Goal: Browse casually

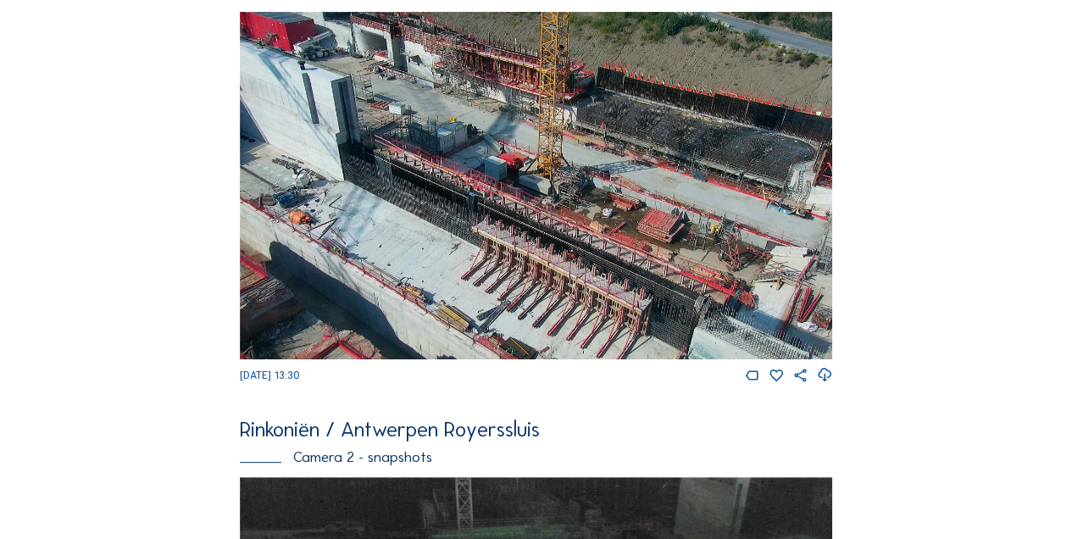
scroll to position [170, 0]
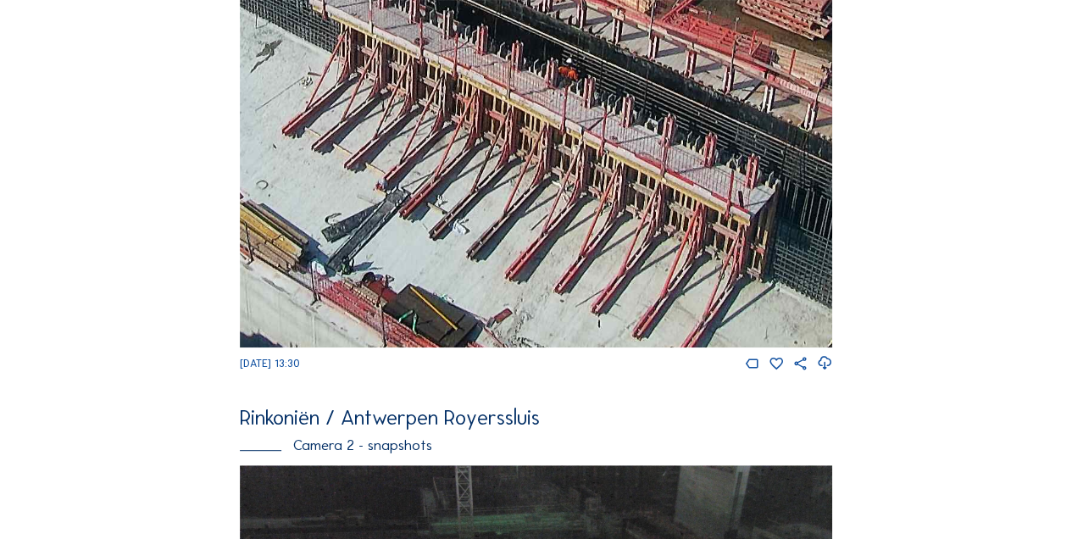
drag, startPoint x: 615, startPoint y: 281, endPoint x: 632, endPoint y: 219, distance: 65.0
click at [632, 219] on img at bounding box center [536, 174] width 593 height 348
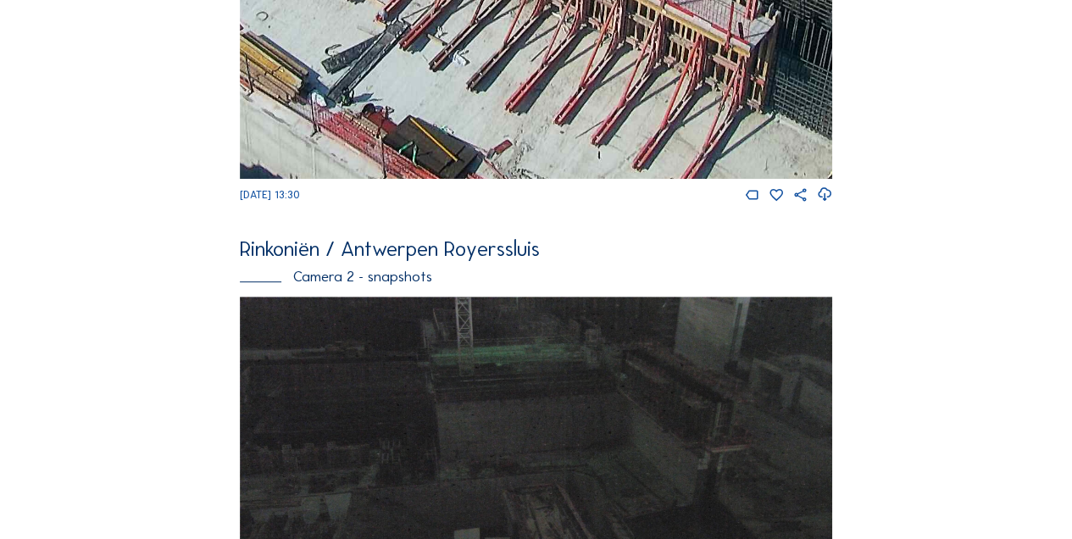
scroll to position [339, 0]
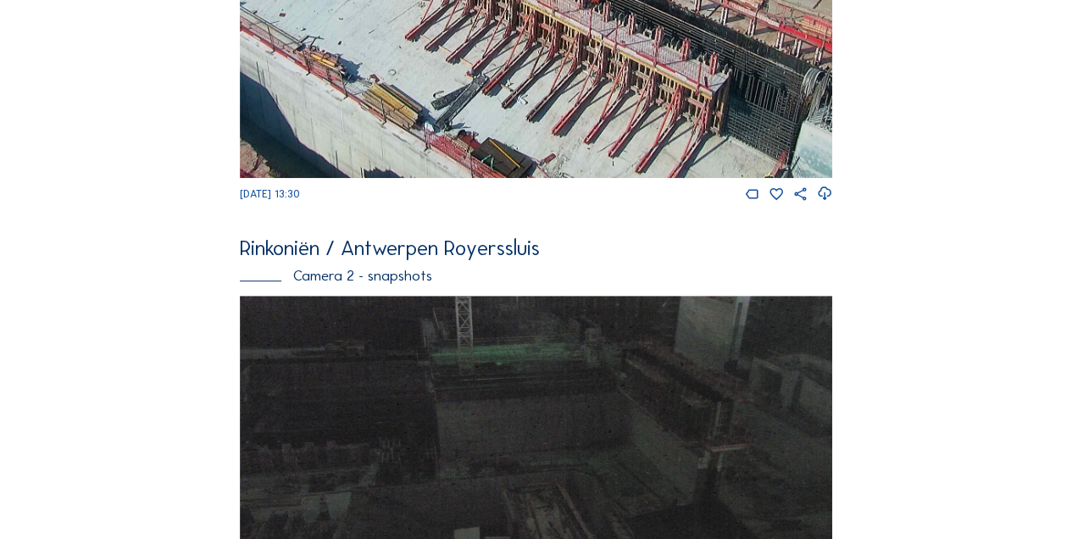
drag, startPoint x: 651, startPoint y: 112, endPoint x: 654, endPoint y: 90, distance: 22.3
click at [654, 90] on img at bounding box center [536, 4] width 593 height 348
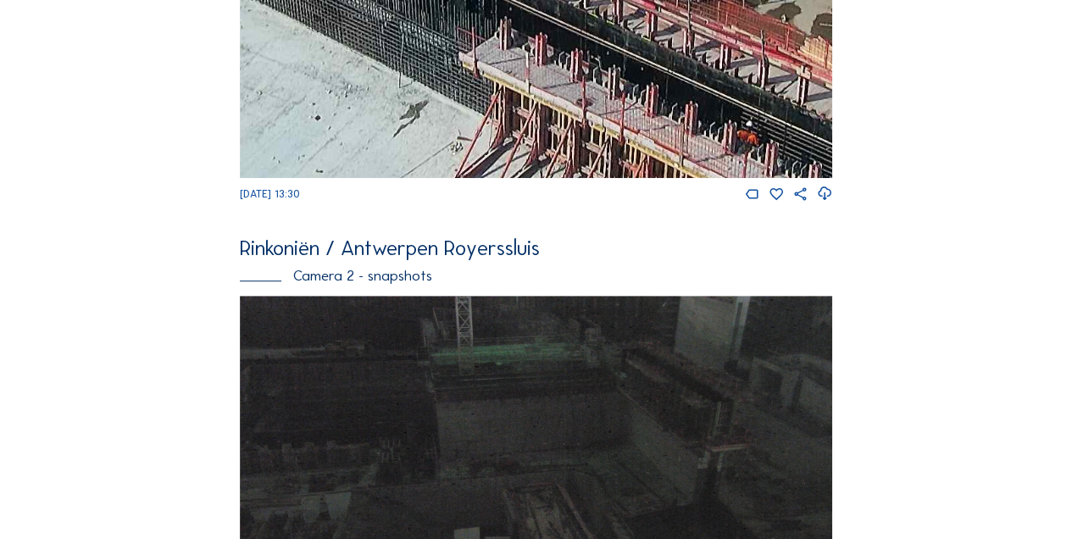
drag, startPoint x: 477, startPoint y: 87, endPoint x: 478, endPoint y: 125, distance: 37.3
click at [478, 125] on img at bounding box center [536, 4] width 593 height 348
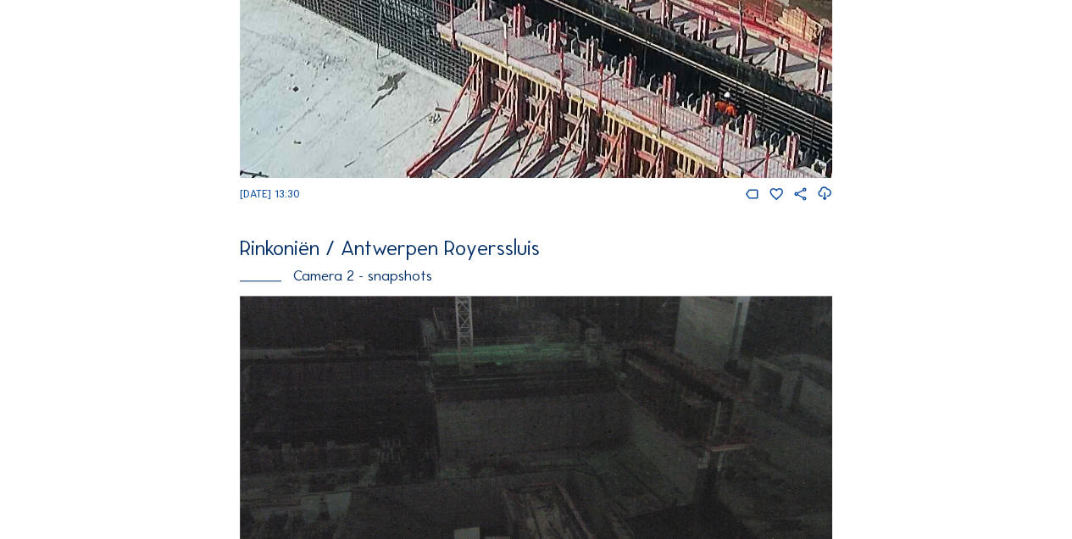
drag, startPoint x: 484, startPoint y: 114, endPoint x: 448, endPoint y: 80, distance: 49.2
click at [449, 80] on img at bounding box center [536, 4] width 593 height 348
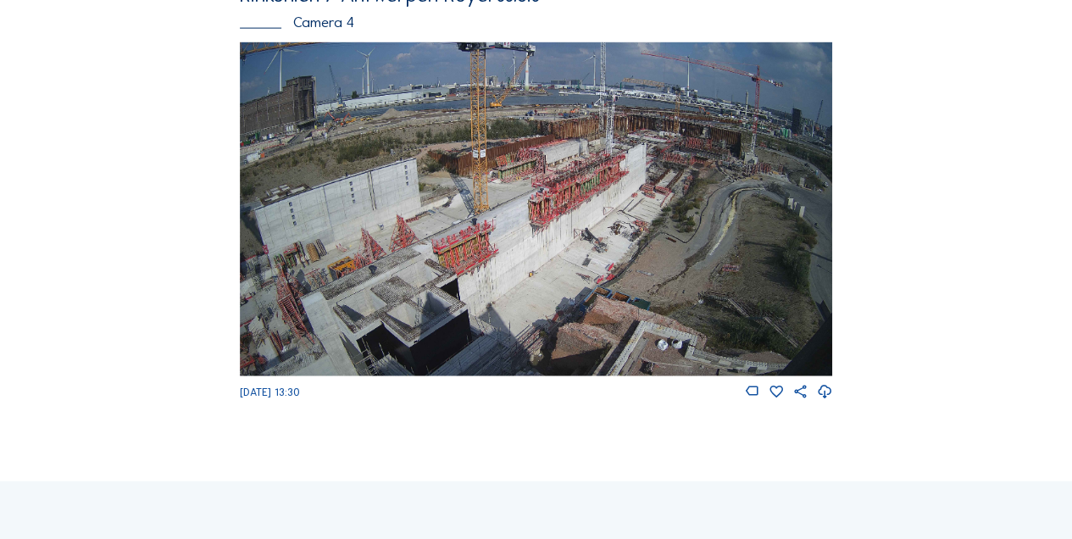
scroll to position [1926, 0]
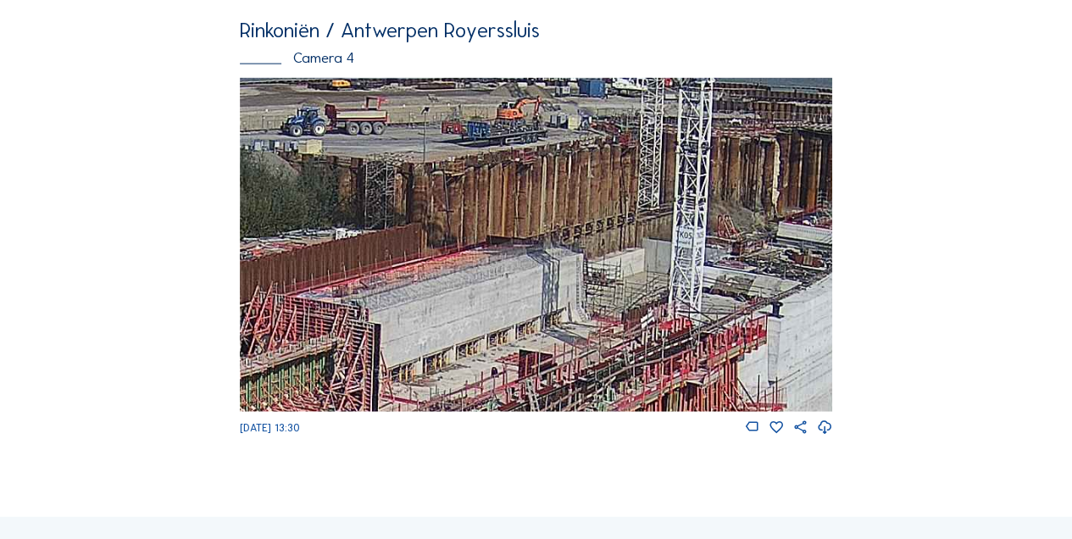
drag, startPoint x: 615, startPoint y: 211, endPoint x: 462, endPoint y: 367, distance: 218.2
click at [462, 367] on img at bounding box center [536, 244] width 593 height 333
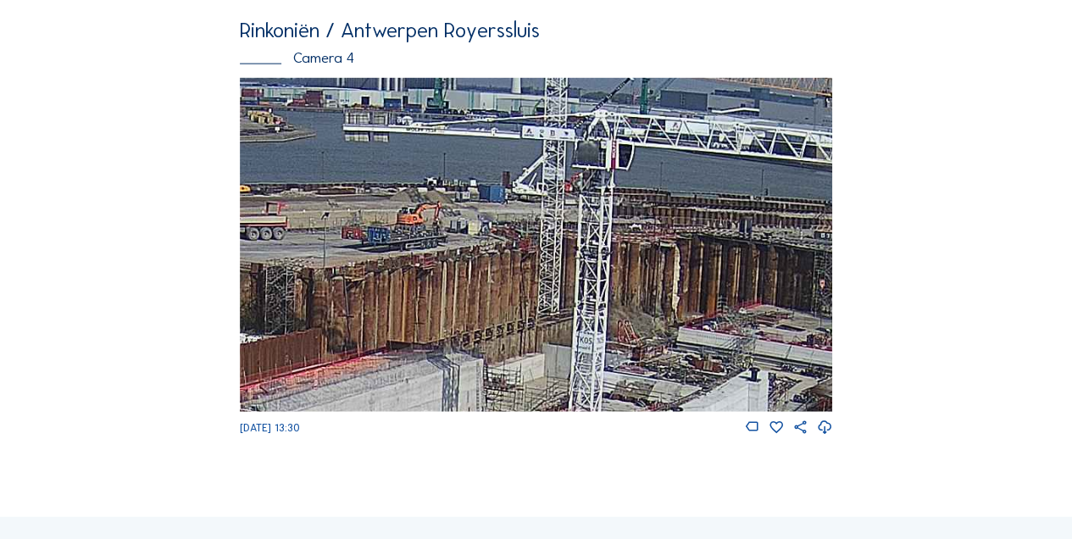
drag, startPoint x: 521, startPoint y: 300, endPoint x: 470, endPoint y: 353, distance: 74.3
click at [470, 353] on img at bounding box center [536, 244] width 593 height 333
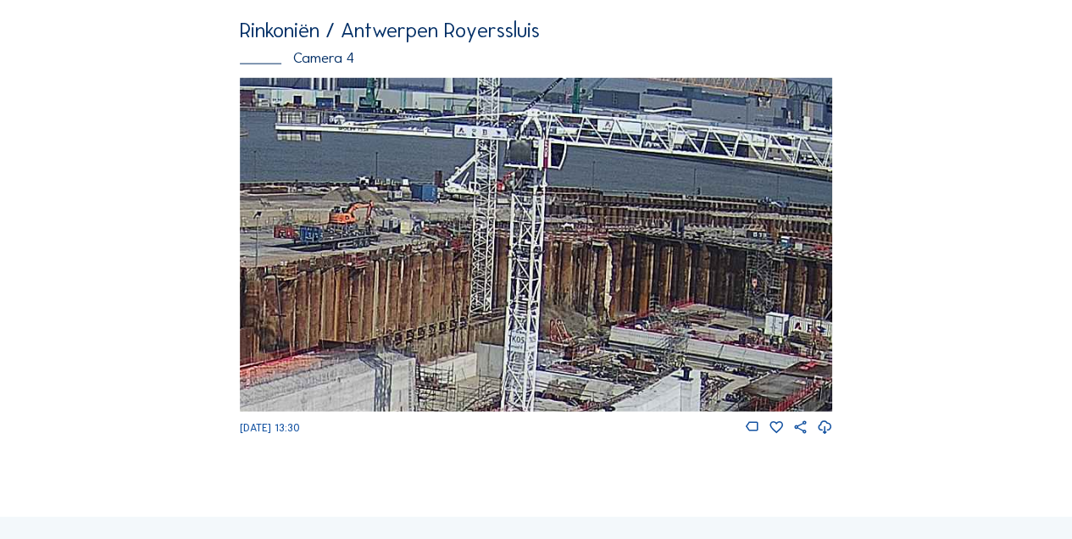
drag, startPoint x: 461, startPoint y: 351, endPoint x: 379, endPoint y: 332, distance: 84.3
click at [364, 352] on img at bounding box center [536, 244] width 593 height 333
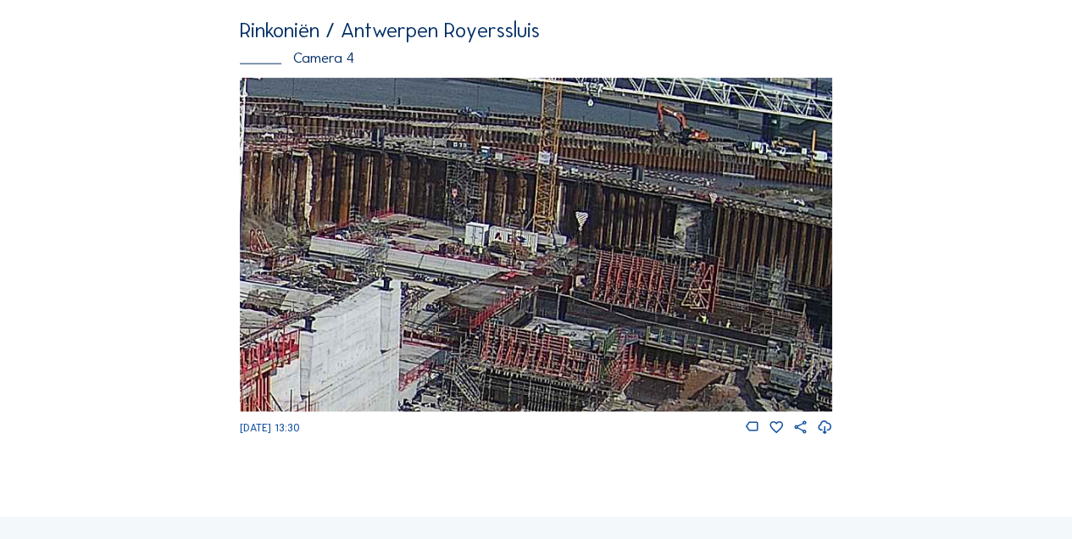
drag, startPoint x: 541, startPoint y: 292, endPoint x: 278, endPoint y: 197, distance: 279.4
click at [278, 197] on img at bounding box center [536, 244] width 593 height 333
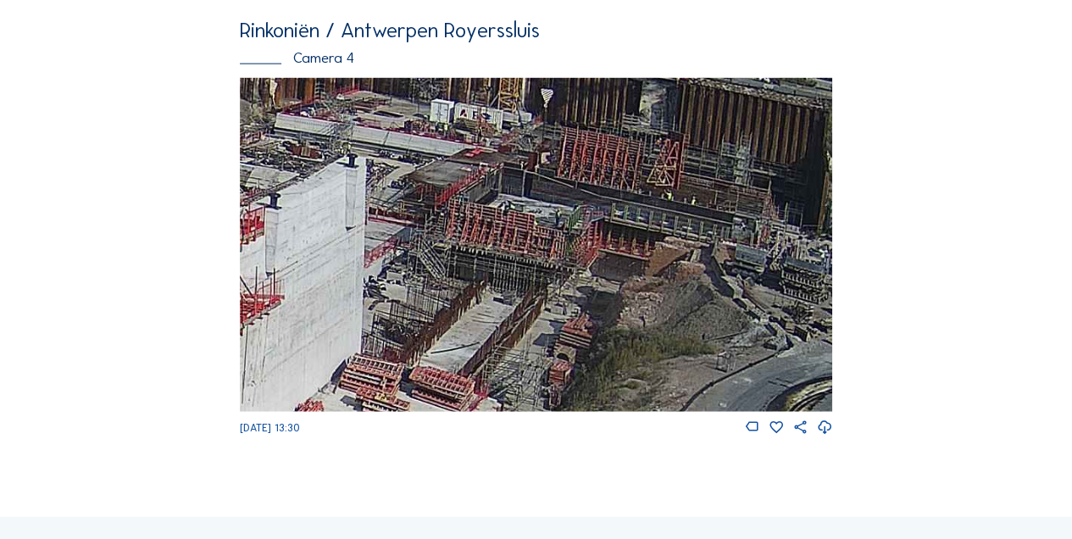
drag, startPoint x: 600, startPoint y: 273, endPoint x: 536, endPoint y: 189, distance: 105.8
click at [543, 181] on img at bounding box center [536, 244] width 593 height 333
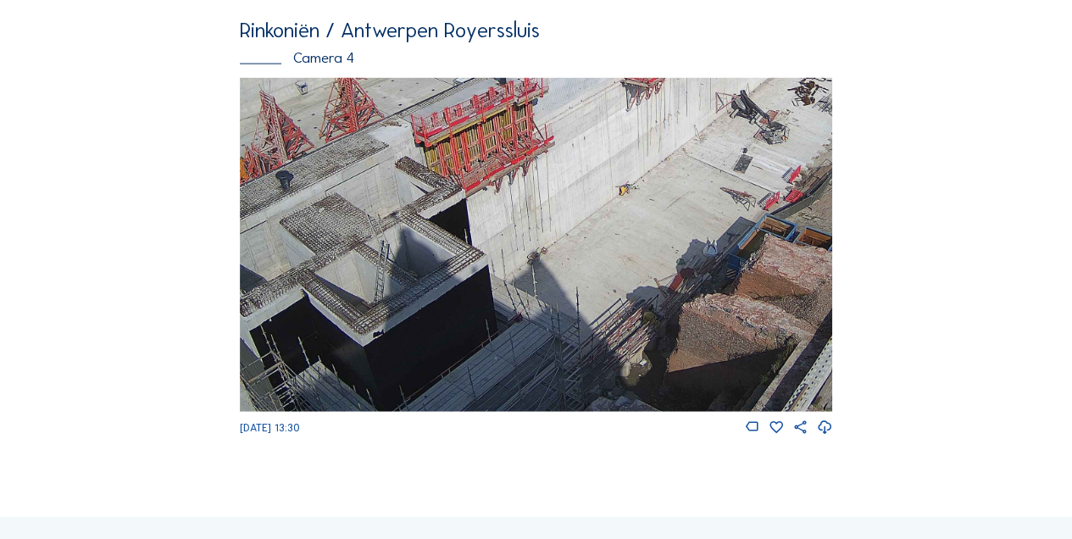
drag, startPoint x: 500, startPoint y: 347, endPoint x: 553, endPoint y: 134, distance: 219.1
click at [553, 134] on img at bounding box center [536, 244] width 593 height 333
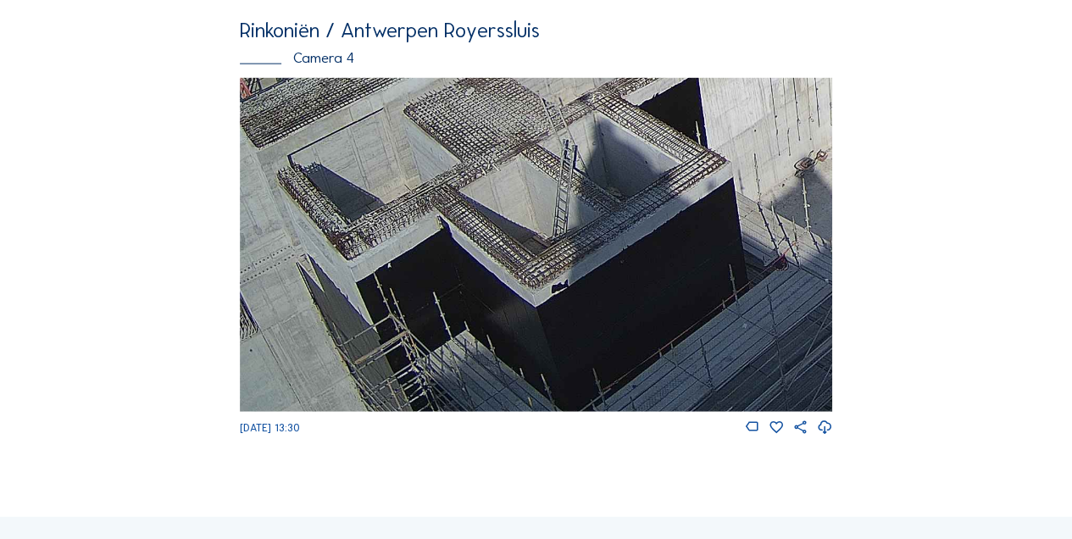
drag, startPoint x: 502, startPoint y: 327, endPoint x: 732, endPoint y: 231, distance: 250.0
click at [740, 228] on img at bounding box center [536, 244] width 593 height 333
